Goal: Find specific page/section: Find specific page/section

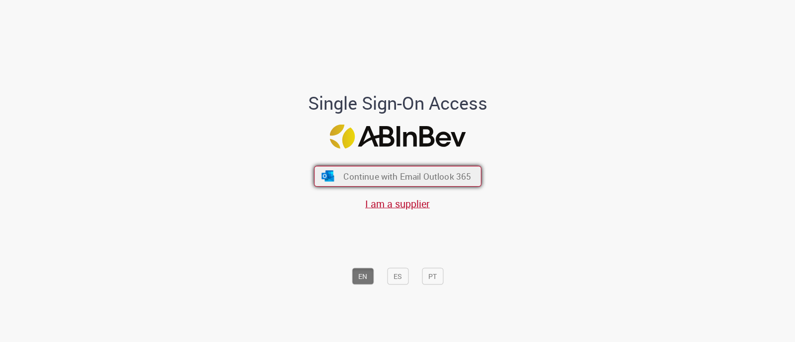
click at [416, 177] on span "Continue with Email Outlook 365" at bounding box center [407, 176] width 128 height 11
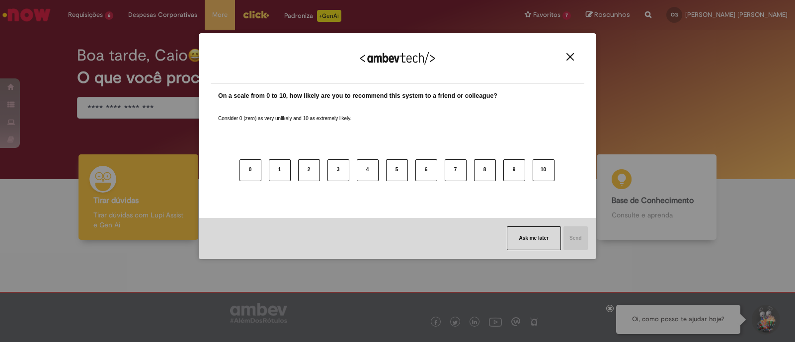
click at [567, 56] on img "Close" at bounding box center [569, 56] width 7 height 7
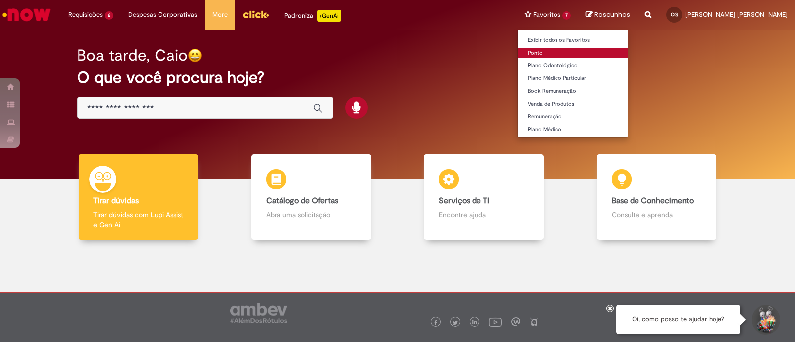
click at [577, 53] on link "Ponto" at bounding box center [573, 53] width 110 height 11
